Goal: Task Accomplishment & Management: Complete application form

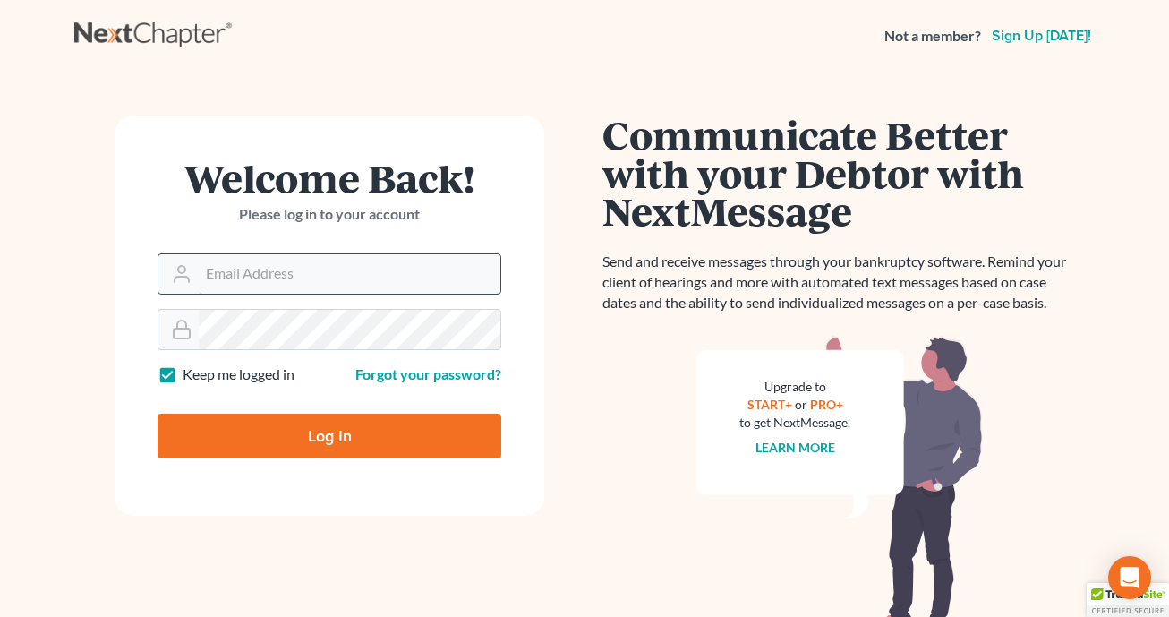
type input "[EMAIL_ADDRESS][DOMAIN_NAME]"
click at [355, 261] on input "[EMAIL_ADDRESS][DOMAIN_NAME]" at bounding box center [350, 273] width 302 height 39
drag, startPoint x: 543, startPoint y: 183, endPoint x: 508, endPoint y: 262, distance: 87.0
click at [543, 183] on form "Welcome Back! Please log in to your account Email Address madeleinebauereis@gma…" at bounding box center [330, 315] width 430 height 400
click at [260, 420] on input "Log In" at bounding box center [330, 436] width 344 height 45
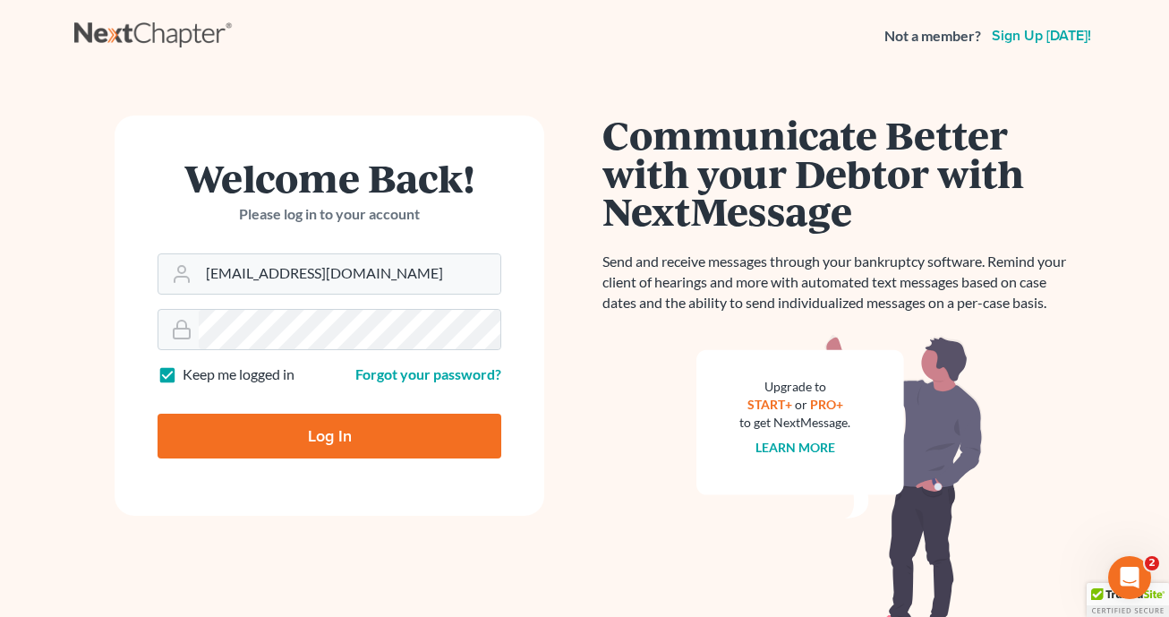
type input "Thinking..."
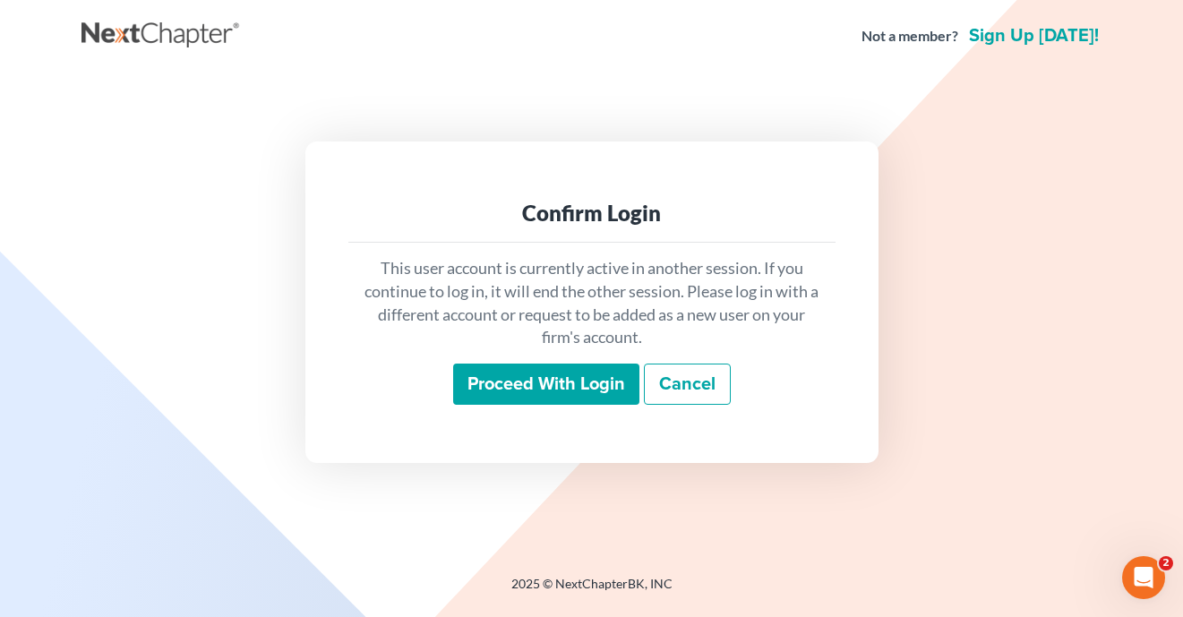
click at [559, 388] on input "Proceed with login" at bounding box center [546, 383] width 186 height 41
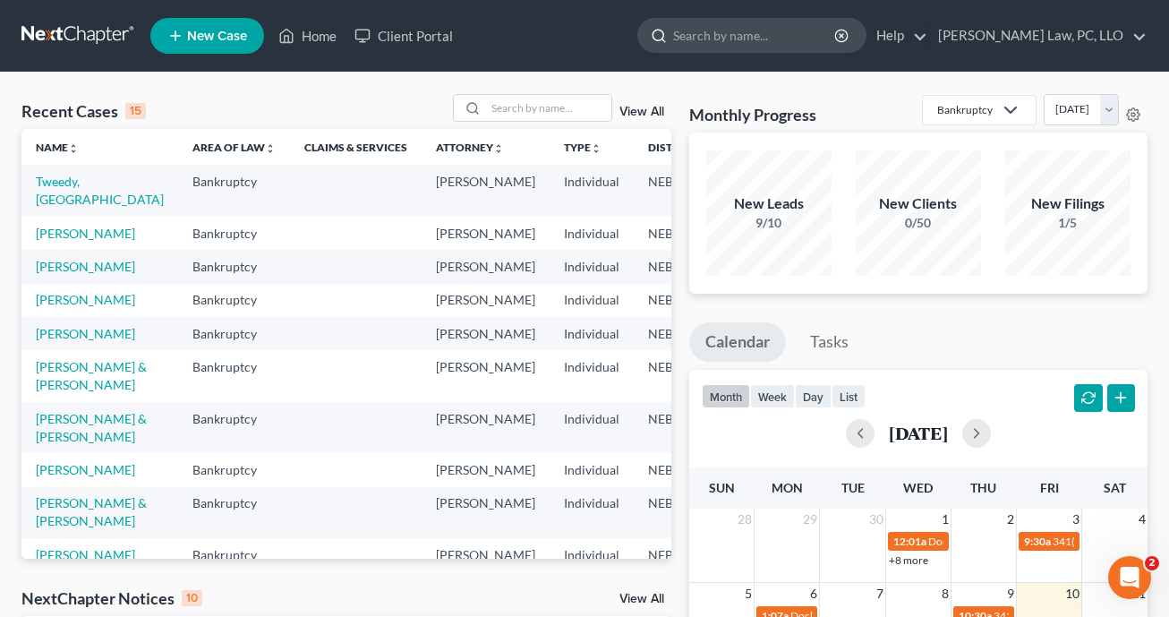
click at [834, 28] on input "search" at bounding box center [755, 35] width 164 height 33
type input "stolt"
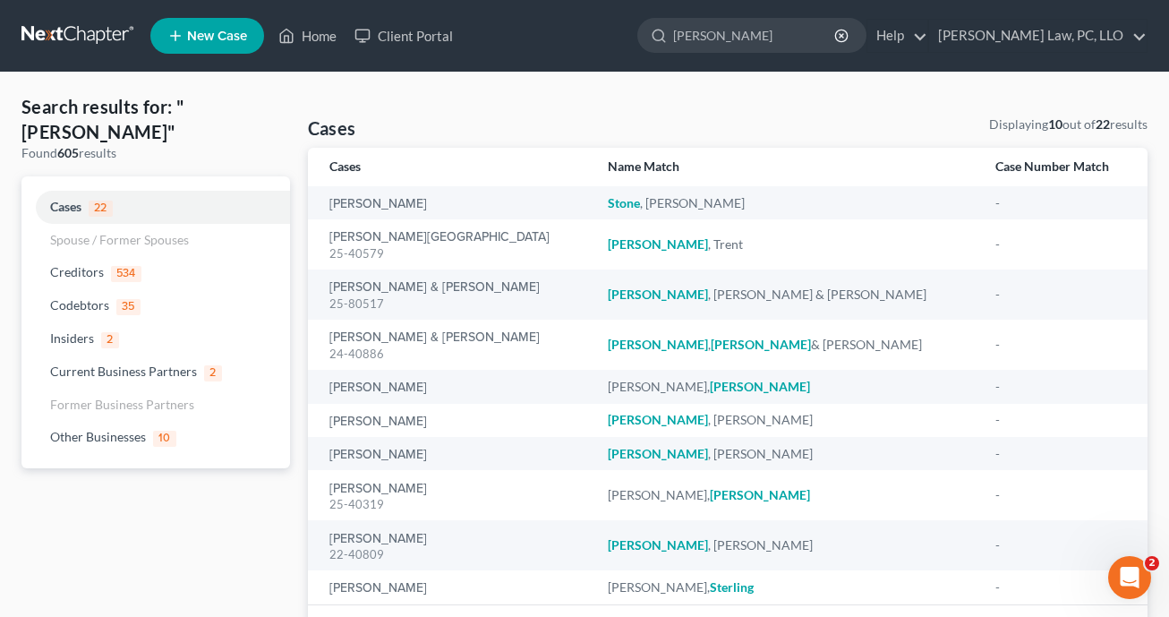
click at [197, 38] on span "New Case" at bounding box center [217, 36] width 60 height 13
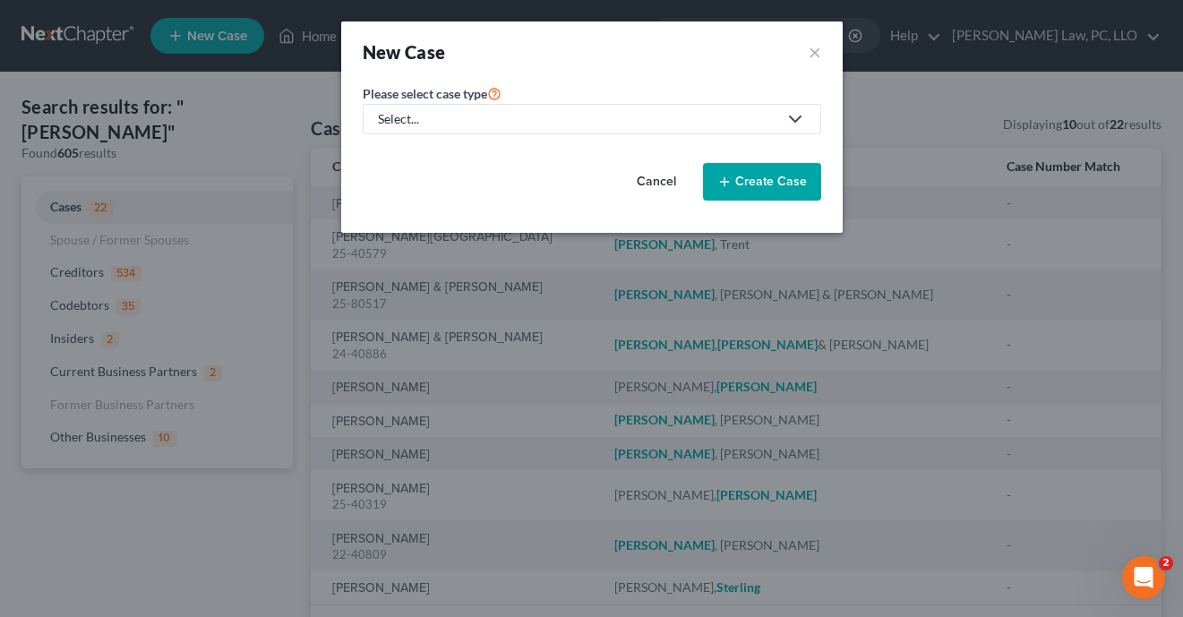
click at [436, 117] on div "Select..." at bounding box center [577, 119] width 399 height 18
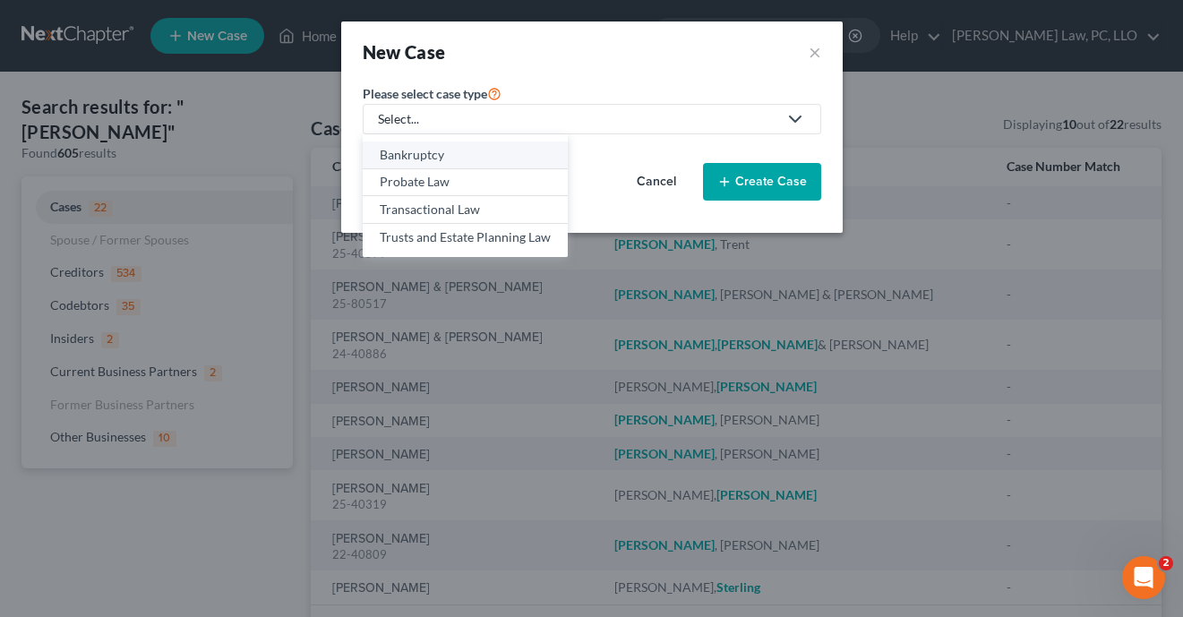
click at [441, 154] on div "Bankruptcy" at bounding box center [465, 155] width 171 height 18
select select "48"
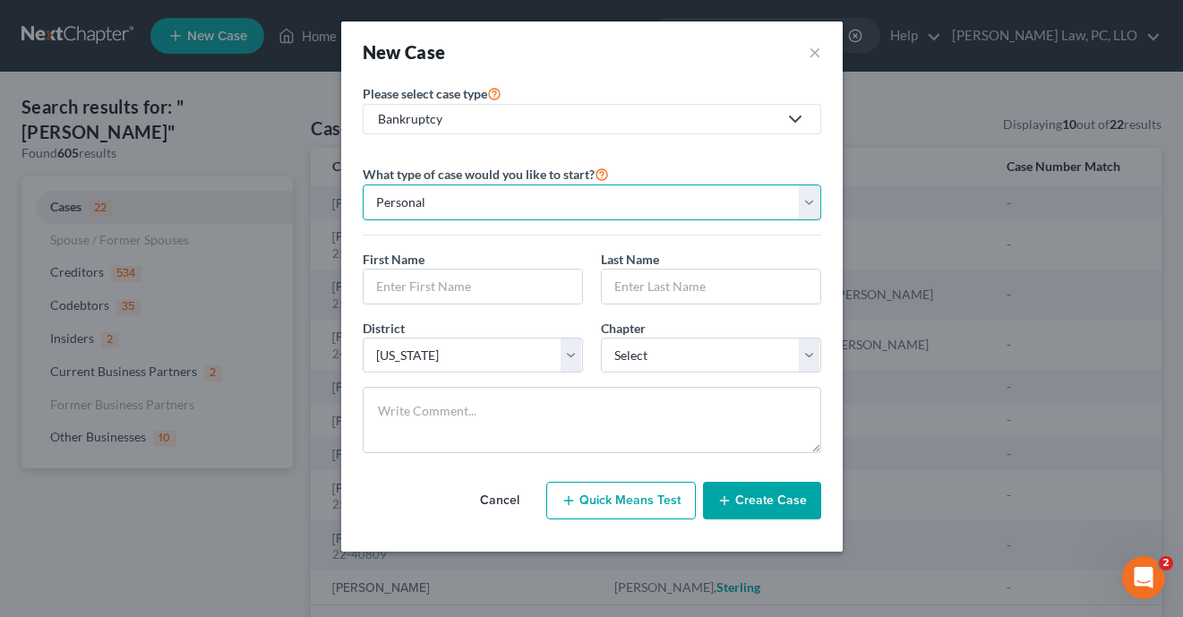
click at [559, 205] on select "Personal Business" at bounding box center [592, 202] width 458 height 36
click at [558, 207] on select "Personal Business" at bounding box center [592, 202] width 458 height 36
click at [488, 288] on input "text" at bounding box center [472, 286] width 218 height 34
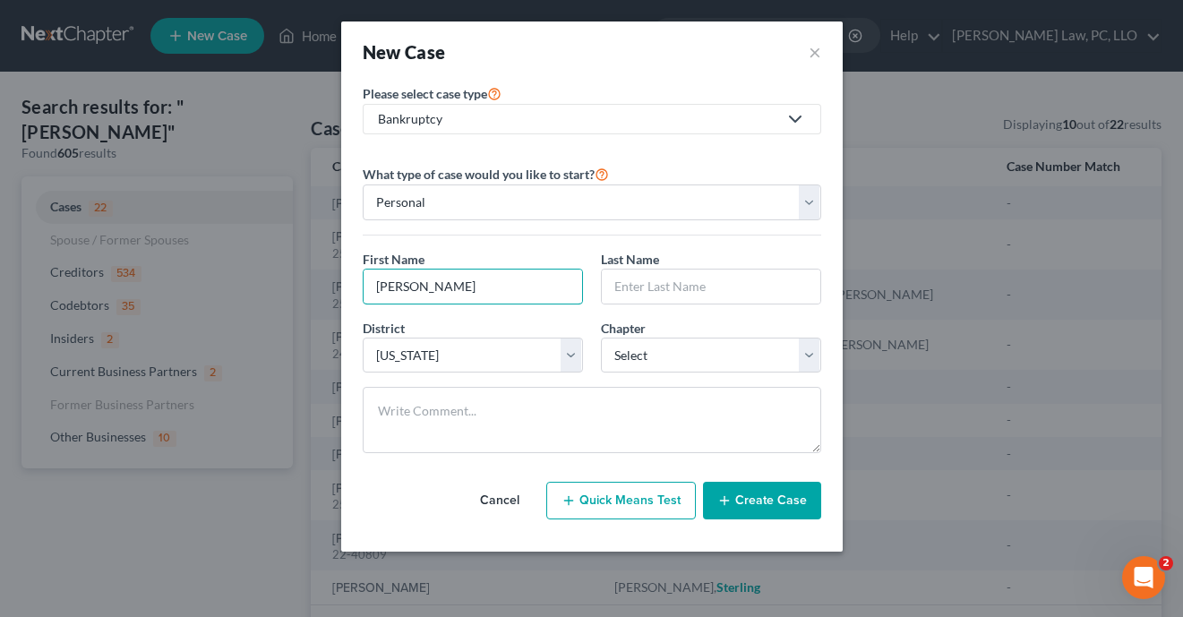
type input "Thomas"
click at [61, 473] on div "New Case × Please select case type * Bankruptcy Bankruptcy Probate Law Transact…" at bounding box center [591, 308] width 1183 height 617
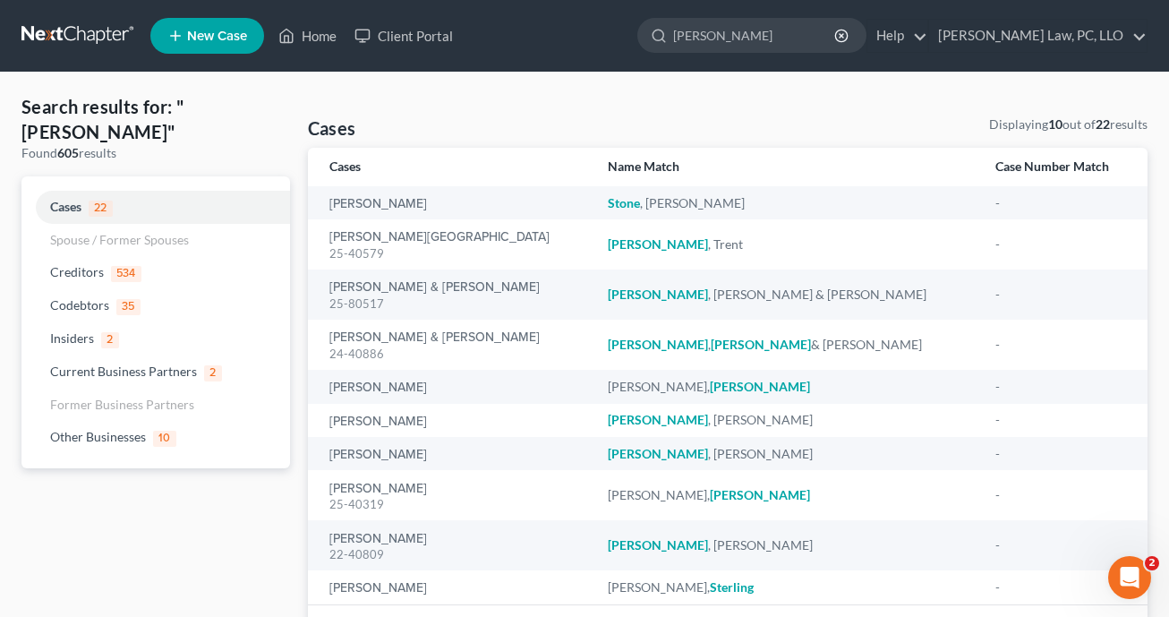
click at [217, 45] on link "New Case" at bounding box center [207, 36] width 114 height 36
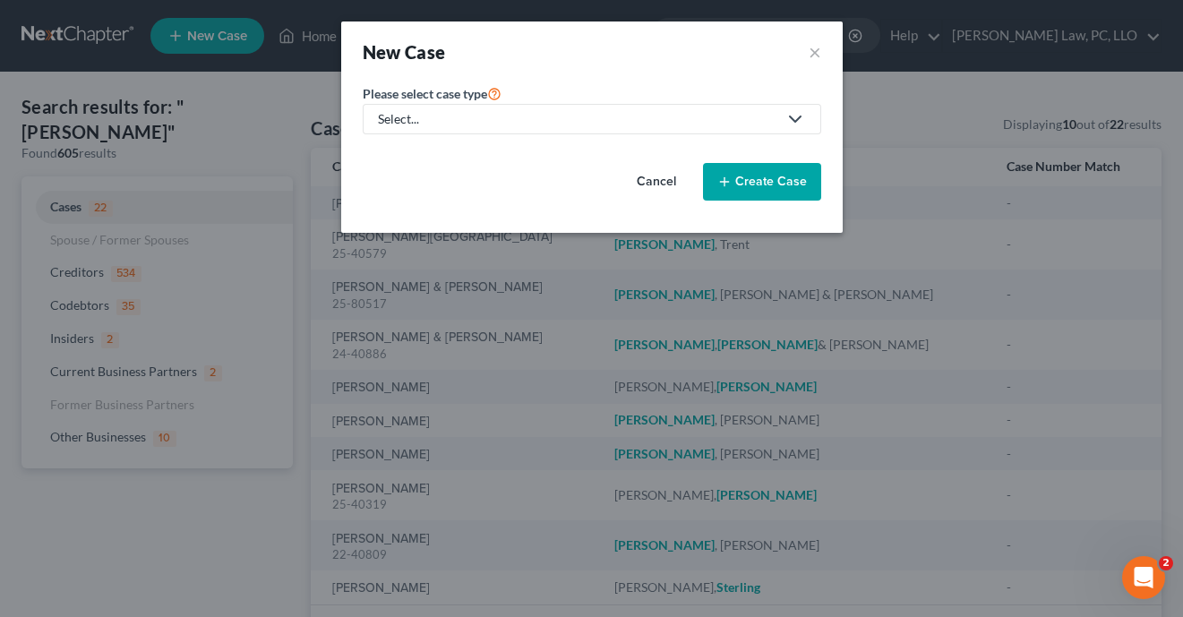
click at [514, 130] on link "Select..." at bounding box center [592, 119] width 458 height 30
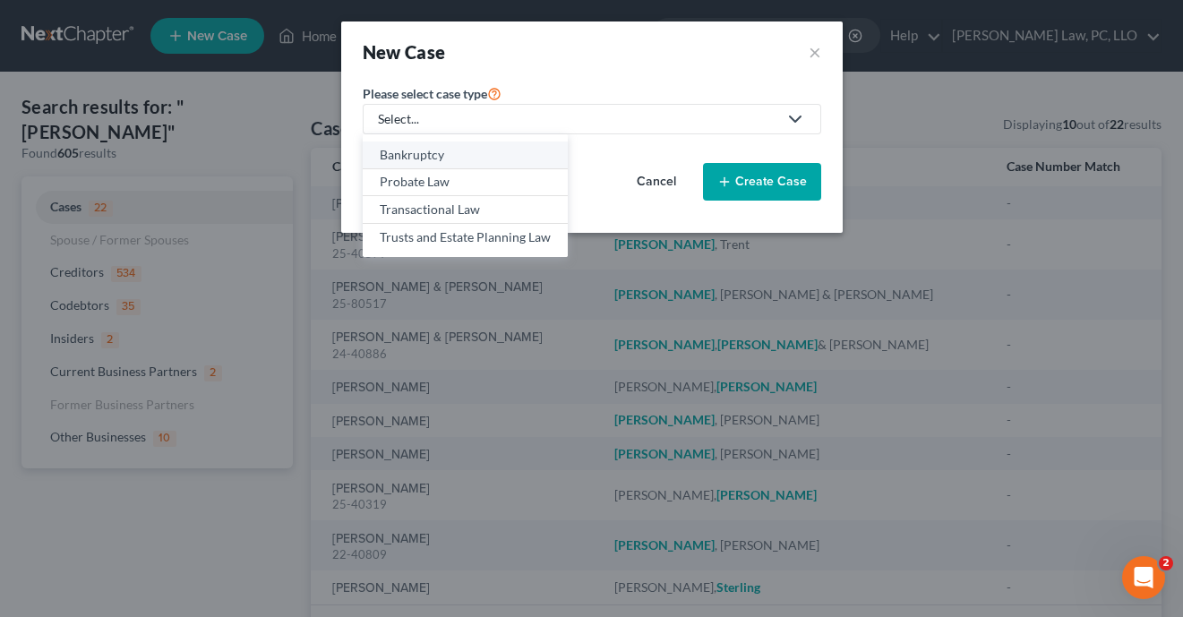
click at [468, 156] on div "Bankruptcy" at bounding box center [465, 155] width 171 height 18
select select "48"
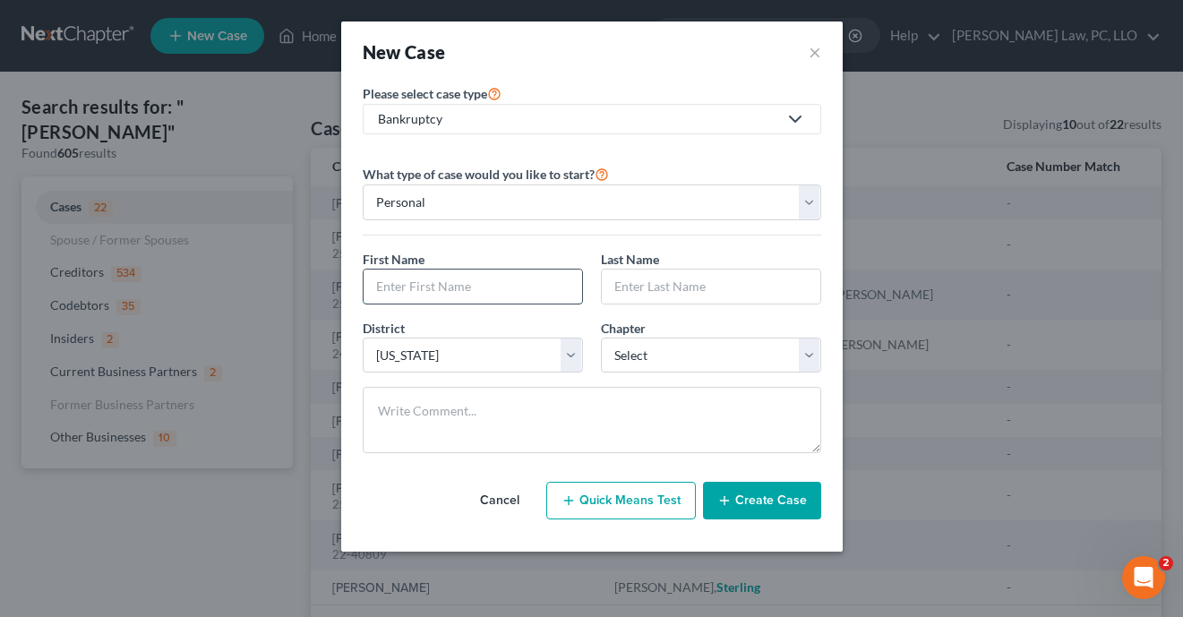
click at [439, 293] on input "text" at bounding box center [472, 286] width 218 height 34
type input "Thomas"
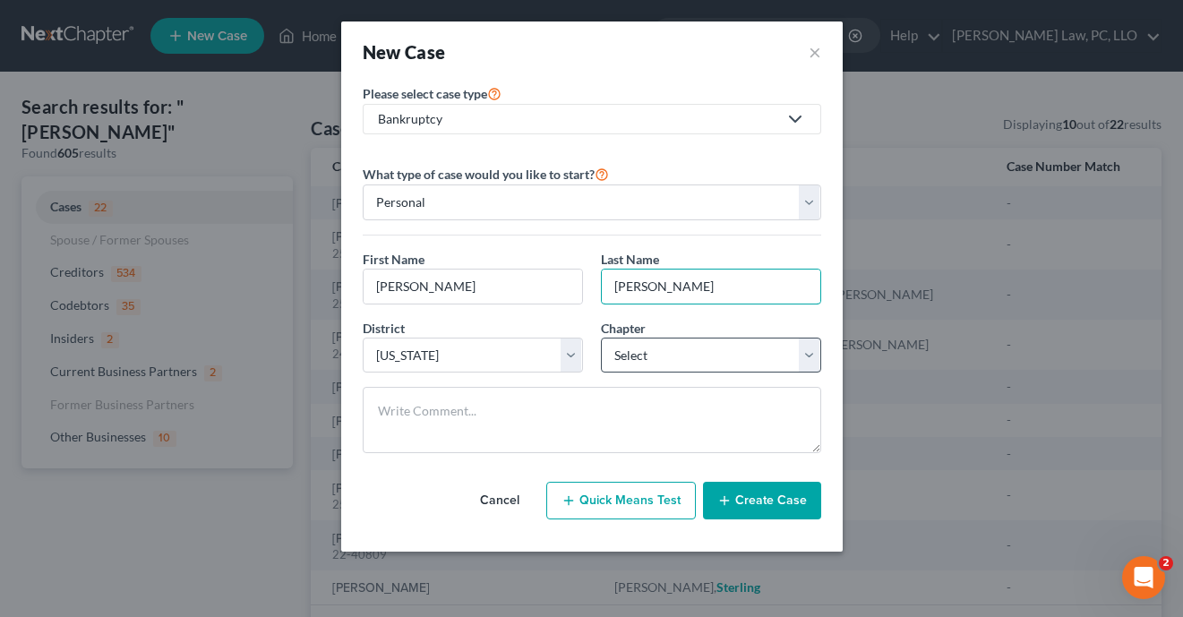
type input "Stoltenberg"
click at [662, 365] on select "Select 7 11 12 13" at bounding box center [711, 356] width 220 height 36
select select "0"
click at [601, 338] on select "Select 7 11 12 13" at bounding box center [711, 356] width 220 height 36
click at [774, 508] on button "Create Case" at bounding box center [762, 501] width 118 height 38
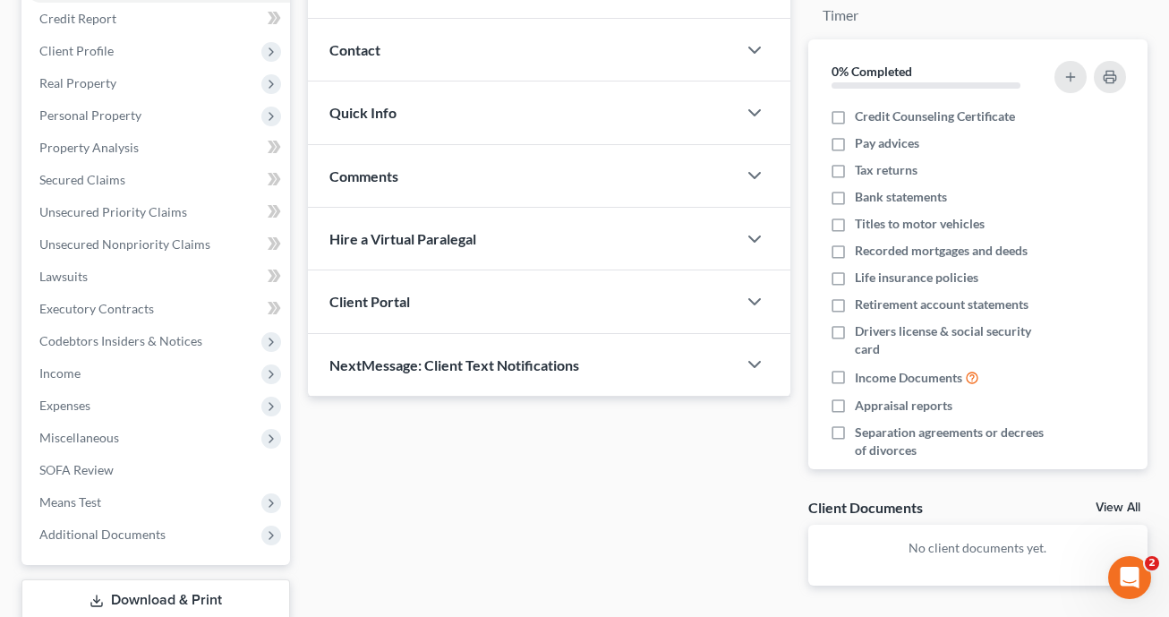
scroll to position [269, 0]
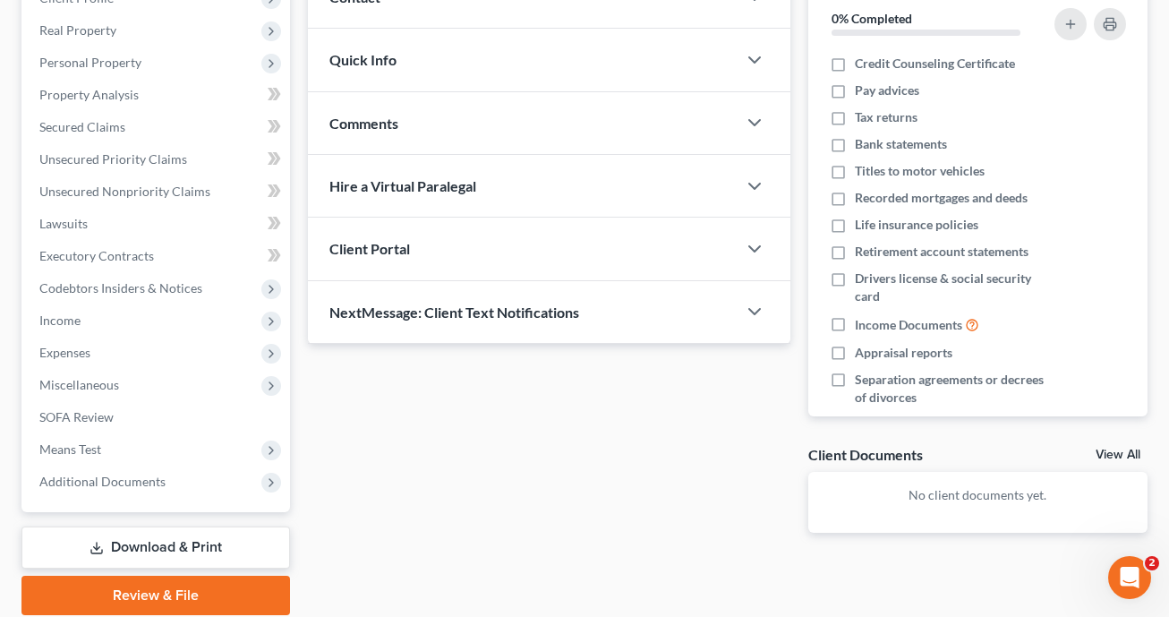
click at [668, 311] on div "NextMessage: Client Text Notifications" at bounding box center [522, 312] width 429 height 62
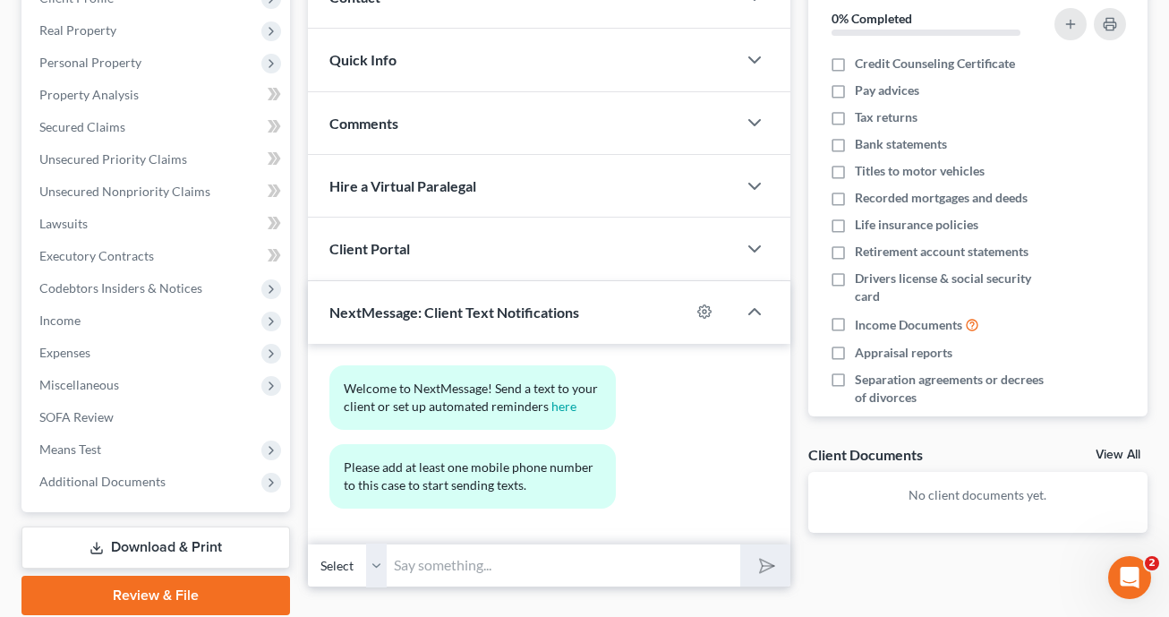
click at [662, 237] on div "Client Portal" at bounding box center [522, 249] width 429 height 62
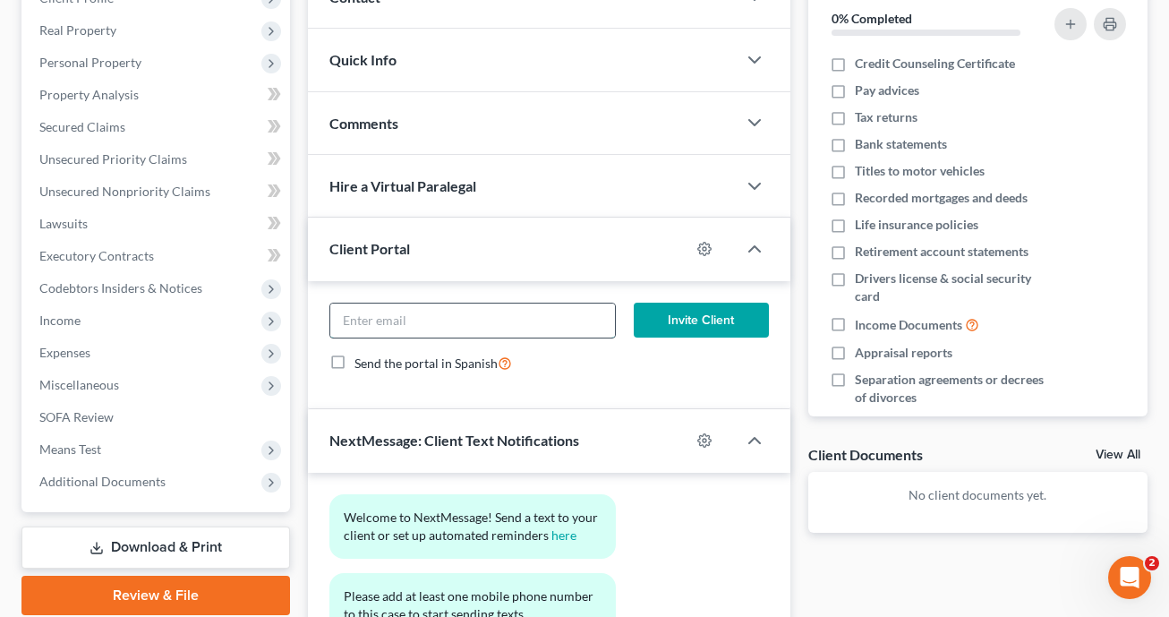
click at [583, 321] on input "email" at bounding box center [473, 320] width 286 height 34
click at [487, 321] on input "tmz" at bounding box center [473, 320] width 286 height 34
type input "tmzstolt@gmail.com"
click at [691, 328] on button "Invite Client" at bounding box center [701, 321] width 134 height 36
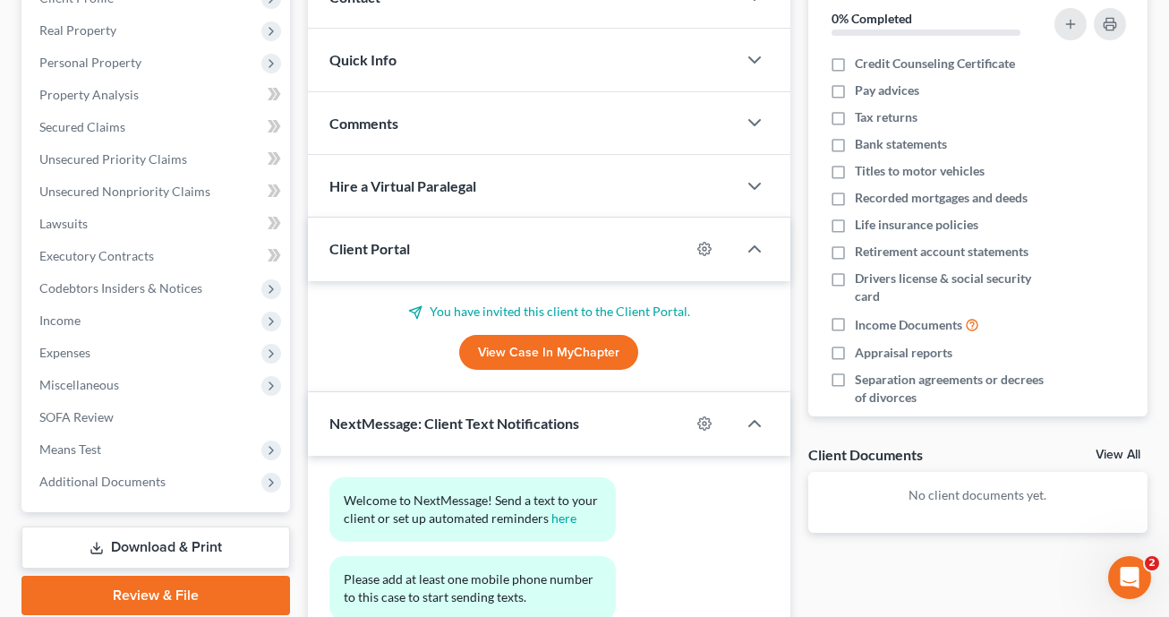
click at [910, 602] on div "Docs Tasks Events Fees Timer 0% Completed Nothing here yet! Credit Counseling C…" at bounding box center [977, 301] width 357 height 796
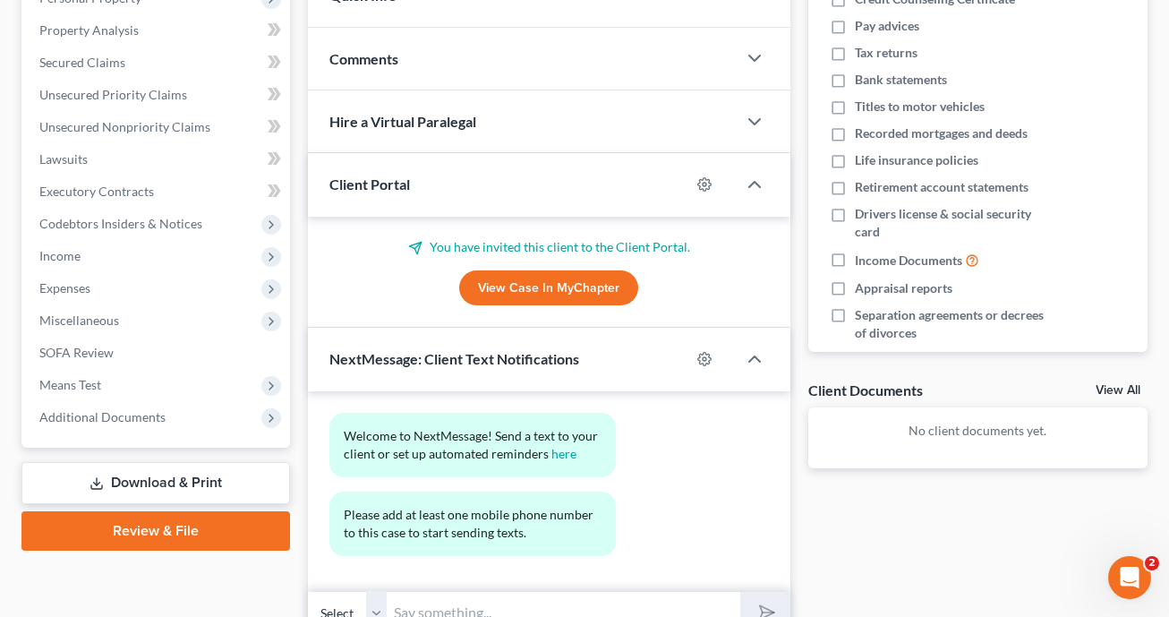
scroll to position [329, 0]
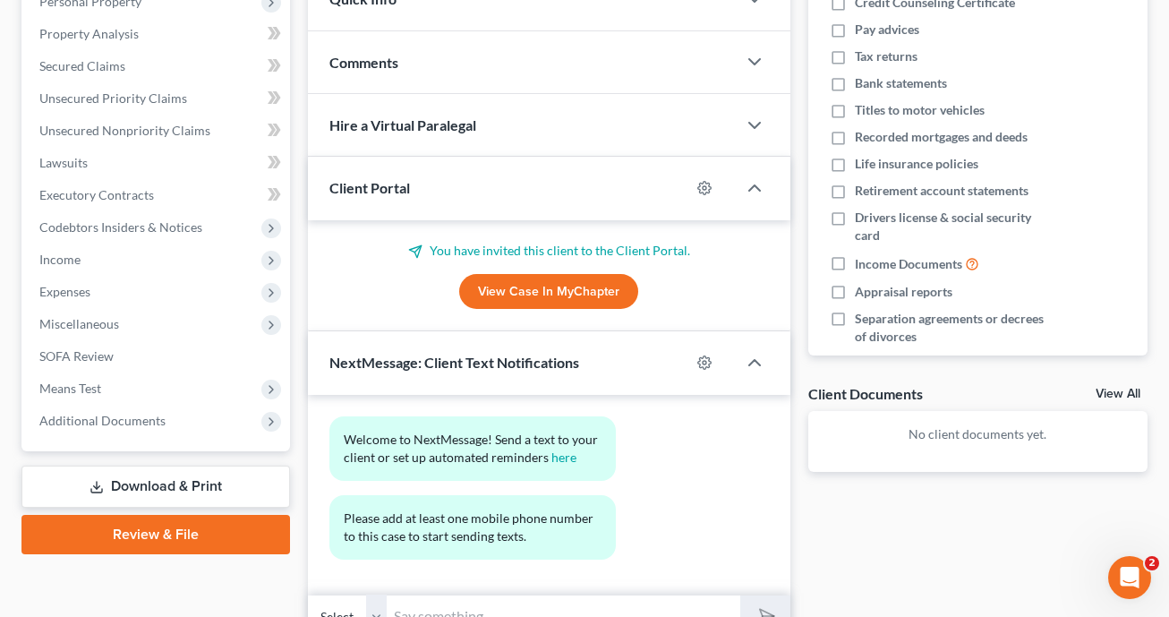
click at [586, 302] on link "View Case in MyChapter" at bounding box center [548, 292] width 179 height 36
